Goal: Information Seeking & Learning: Learn about a topic

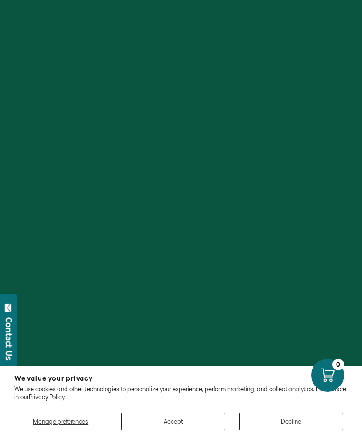
click at [193, 187] on div at bounding box center [181, 217] width 362 height 435
click at [183, 428] on button "Accept" at bounding box center [173, 421] width 104 height 17
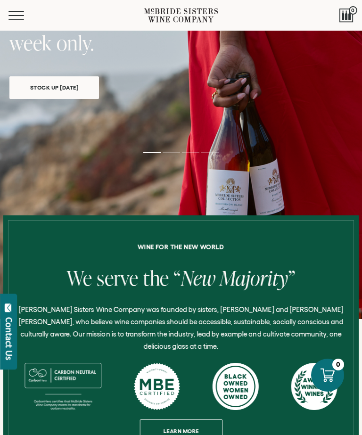
scroll to position [178, 0]
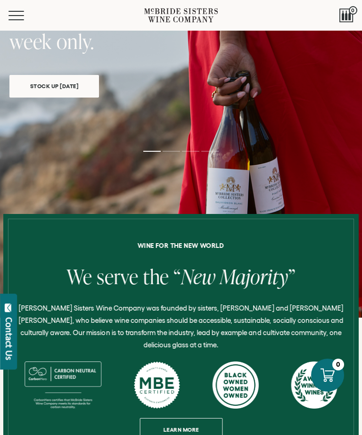
click at [193, 427] on link "Learn more" at bounding box center [180, 429] width 83 height 23
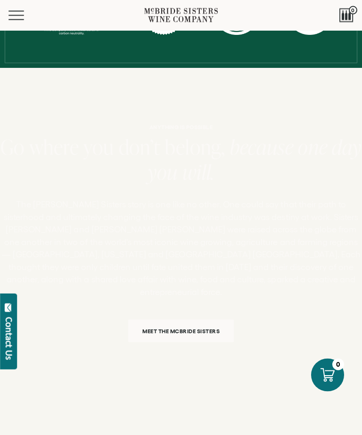
scroll to position [434, 0]
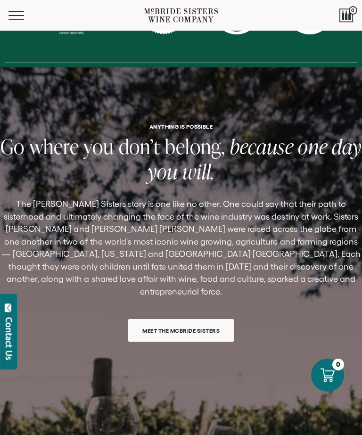
click at [211, 319] on link "Meet the McBride Sisters" at bounding box center [181, 330] width 106 height 23
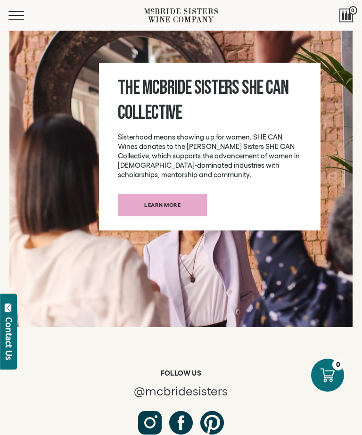
scroll to position [4504, 0]
